Goal: Check status: Check status

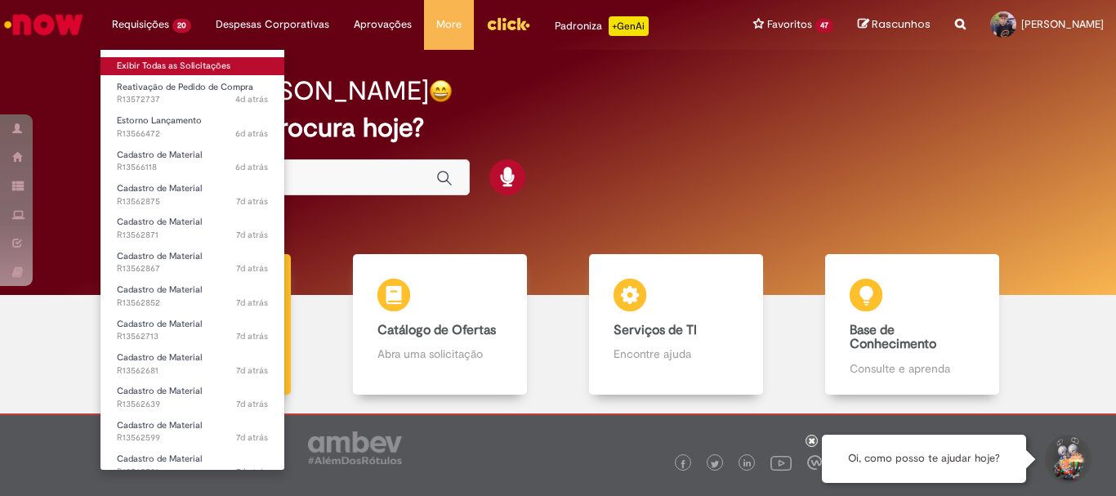
click at [145, 58] on link "Exibir Todas as Solicitações" at bounding box center [192, 66] width 184 height 18
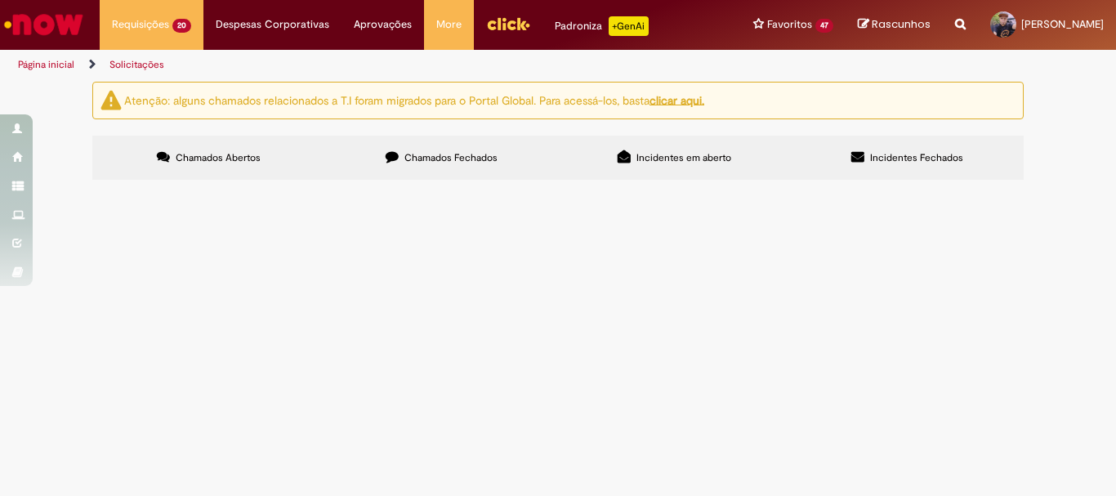
click at [645, 334] on main "Solicitações Atenção: alguns chamados relacionados a T.I foram migrados para o …" at bounding box center [558, 288] width 1116 height 415
click at [0, 0] on span "Reativação de Pedido de Compra" at bounding box center [0, 0] width 0 height 0
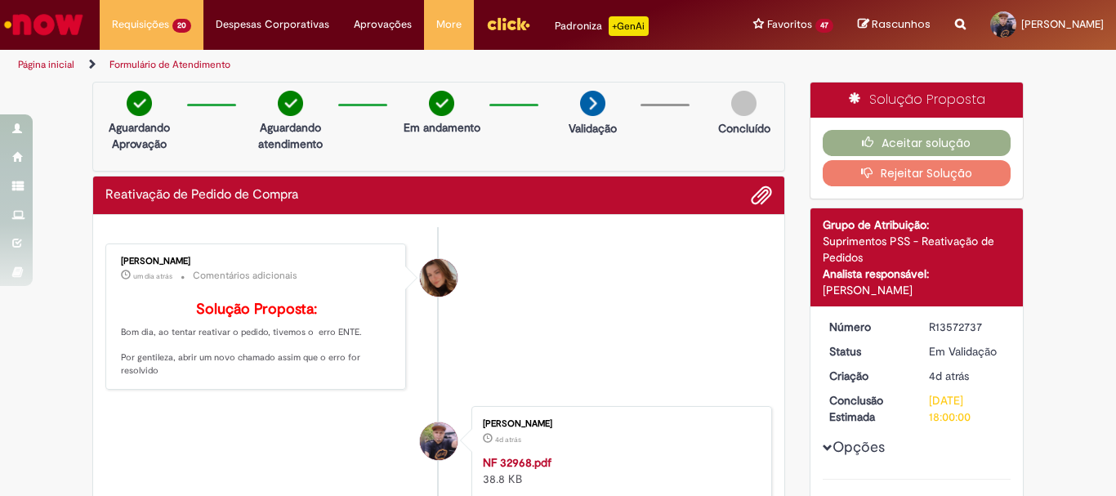
drag, startPoint x: 115, startPoint y: 259, endPoint x: 226, endPoint y: 260, distance: 111.1
click at [226, 260] on div "[PERSON_NAME]" at bounding box center [257, 262] width 272 height 10
copy div "[PERSON_NAME]"
